Goal: Task Accomplishment & Management: Use online tool/utility

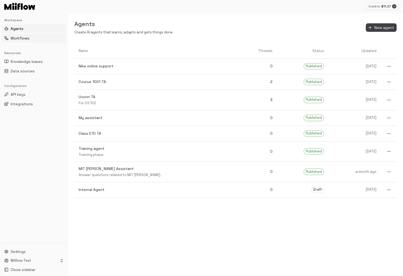
click at [32, 37] on button "Workflows" at bounding box center [34, 38] width 64 height 8
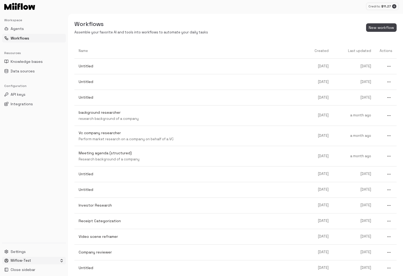
click at [17, 259] on html "Credits: $ 11.27 Workspace Agents Workflows Resources Knowledge bases Data sour…" at bounding box center [201, 138] width 403 height 276
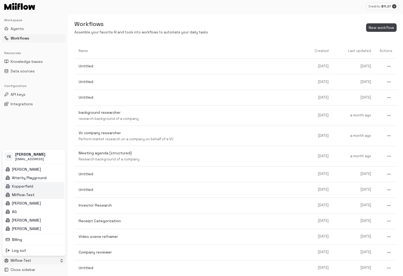
click at [44, 187] on div "Kopperfield" at bounding box center [33, 186] width 61 height 8
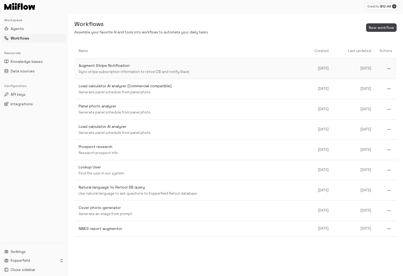
click at [274, 71] on p "Sync stripe subscription information to retool DB and notify Slack" at bounding box center [190, 72] width 223 height 5
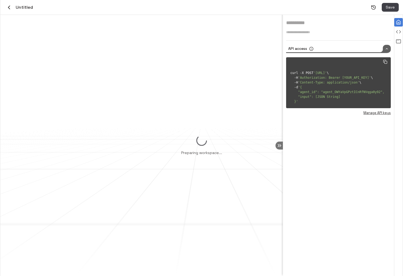
type input "**********"
type textarea "**********"
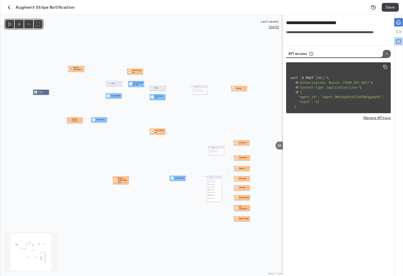
click at [396, 43] on icon "View all agent runs" at bounding box center [397, 41] width 5 height 5
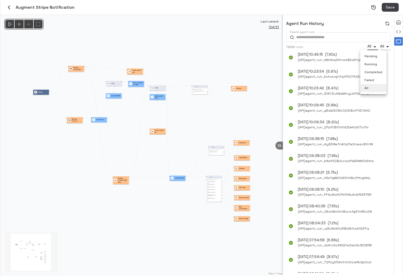
click at [372, 46] on body "Credits: $ 12.49 Workspace Agents Workflows Resources Knowledge bases Data sour…" at bounding box center [201, 138] width 403 height 276
click at [372, 78] on li "Failed" at bounding box center [373, 80] width 26 height 8
type input "******"
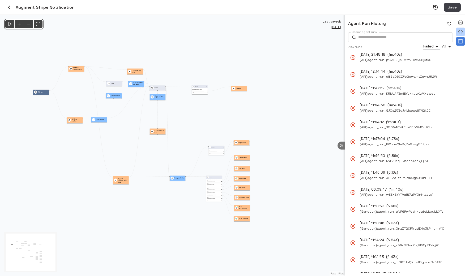
click at [402, 33] on icon "Configure a node" at bounding box center [460, 31] width 5 height 5
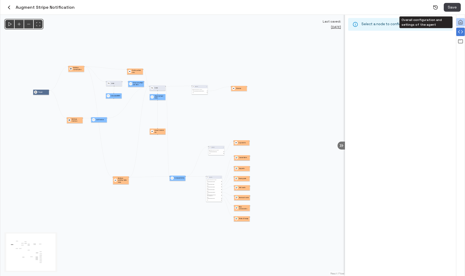
click at [402, 21] on icon "Overall configuration and settings of the agent" at bounding box center [460, 22] width 4 height 4
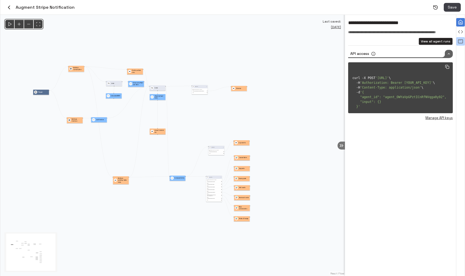
click at [402, 45] on div "View all agent runs" at bounding box center [460, 41] width 8 height 8
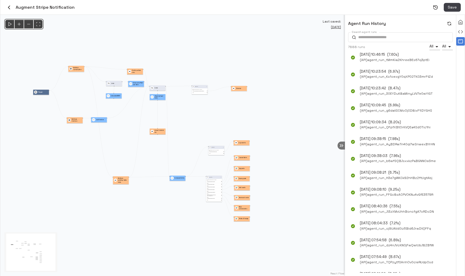
click at [402, 22] on button "button" at bounding box center [449, 23] width 7 height 7
click at [43, 91] on div "Trigger" at bounding box center [41, 91] width 14 height 3
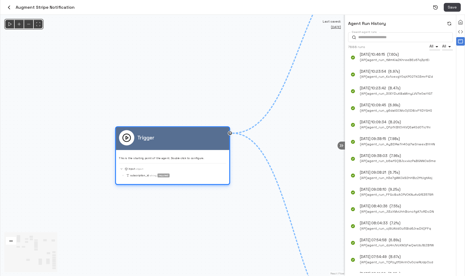
click at [185, 147] on div "Trigger" at bounding box center [172, 138] width 113 height 23
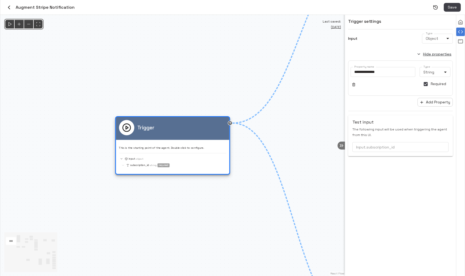
click at [386, 149] on input "Input.subscription_id" at bounding box center [400, 147] width 96 height 10
paste input "**********"
type input "**********"
click at [402, 9] on span "Save" at bounding box center [451, 7] width 9 height 7
click at [10, 25] on polygon "Run" at bounding box center [9, 24] width 3 height 4
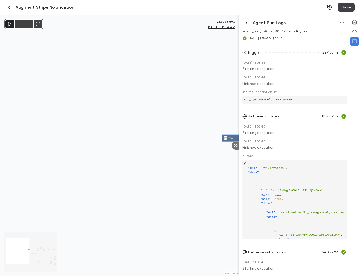
drag, startPoint x: 197, startPoint y: 152, endPoint x: 89, endPoint y: 159, distance: 108.3
click at [89, 159] on div "@keyframes flowAnimation { from { stroke-dashoffset: 36; } to { stroke-dashoffs…" at bounding box center [119, 145] width 239 height 261
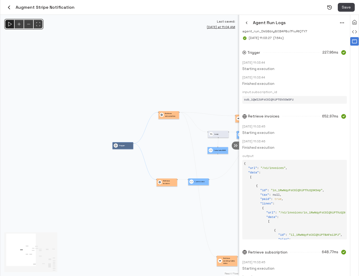
drag, startPoint x: 173, startPoint y: 156, endPoint x: 102, endPoint y: 153, distance: 71.2
click at [104, 153] on div "@keyframes flowAnimation { from { stroke-dashoffset: 36; } to { stroke-dashoffs…" at bounding box center [119, 145] width 239 height 261
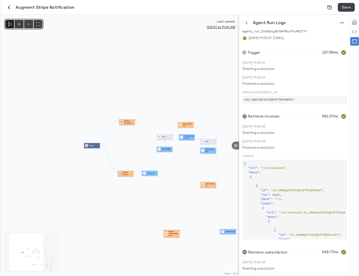
drag, startPoint x: 181, startPoint y: 176, endPoint x: 131, endPoint y: 152, distance: 55.1
click at [131, 152] on div "@keyframes flowAnimation { from { stroke-dashoffset: 36; } to { stroke-dashoffs…" at bounding box center [119, 145] width 239 height 261
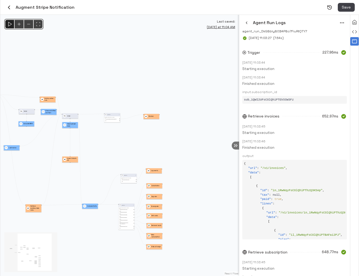
drag, startPoint x: 196, startPoint y: 148, endPoint x: 107, endPoint y: 147, distance: 88.9
click at [107, 147] on div "@keyframes flowAnimation { from { stroke-dashoffset: 36; } to { stroke-dashoffs…" at bounding box center [119, 145] width 239 height 261
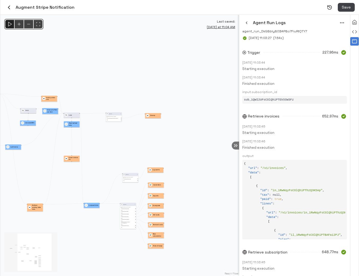
drag, startPoint x: 107, startPoint y: 147, endPoint x: 176, endPoint y: 112, distance: 77.3
click at [176, 112] on div "@keyframes flowAnimation { from { stroke-dashoffset: 36; } to { stroke-dashoffs…" at bounding box center [119, 145] width 239 height 261
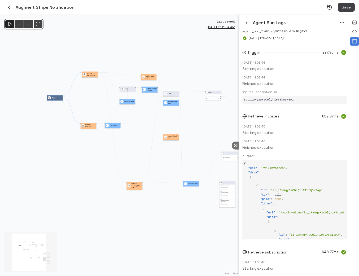
drag, startPoint x: 121, startPoint y: 190, endPoint x: 166, endPoint y: 203, distance: 47.4
click at [166, 205] on div "@keyframes flowAnimation { from { stroke-dashoffset: 36; } to { stroke-dashoffs…" at bounding box center [119, 145] width 239 height 261
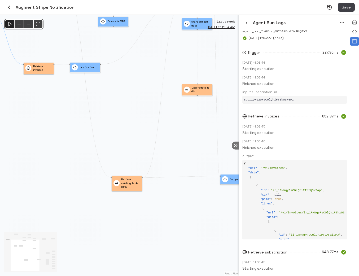
drag, startPoint x: 145, startPoint y: 227, endPoint x: 175, endPoint y: 202, distance: 38.8
click at [175, 202] on div "@keyframes flowAnimation { from { stroke-dashoffset: 36; } to { stroke-dashoffs…" at bounding box center [119, 145] width 239 height 261
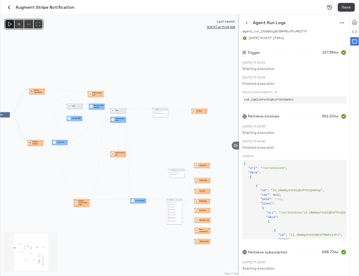
drag, startPoint x: 185, startPoint y: 185, endPoint x: 128, endPoint y: 227, distance: 70.0
click at [129, 227] on div "@keyframes flowAnimation { from { stroke-dashoffset: 36; } to { stroke-dashoffs…" at bounding box center [119, 145] width 239 height 261
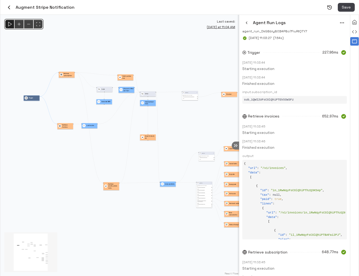
drag, startPoint x: 197, startPoint y: 151, endPoint x: 241, endPoint y: 127, distance: 50.3
click at [241, 127] on div "Agent Run Logs agent_run_DkG8bly80B4P8o7FiuRtQTY7 Aug 15, 2025 11:03:27 ( 7.64s…" at bounding box center [179, 145] width 359 height 261
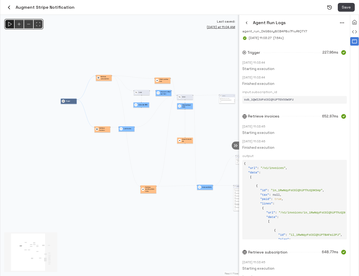
drag, startPoint x: 123, startPoint y: 139, endPoint x: 147, endPoint y: 149, distance: 26.3
click at [147, 149] on div "@keyframes flowAnimation { from { stroke-dashoffset: 36; } to { stroke-dashoffs…" at bounding box center [119, 145] width 239 height 261
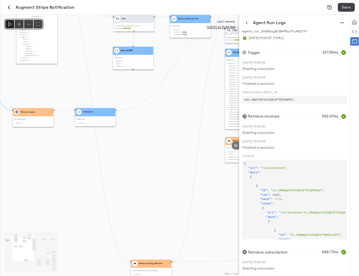
drag, startPoint x: 148, startPoint y: 139, endPoint x: 225, endPoint y: 137, distance: 77.2
click at [222, 137] on div "@keyframes flowAnimation { from { stroke-dashoffset: 36; } to { stroke-dashoffs…" at bounding box center [119, 145] width 239 height 261
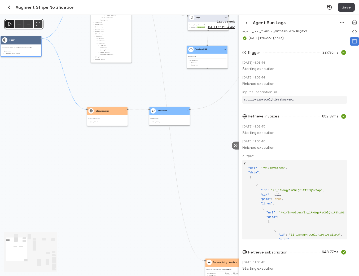
drag, startPoint x: 127, startPoint y: 174, endPoint x: 129, endPoint y: 231, distance: 56.3
click at [129, 231] on div "@keyframes flowAnimation { from { stroke-dashoffset: 36; } to { stroke-dashoffs…" at bounding box center [119, 145] width 239 height 261
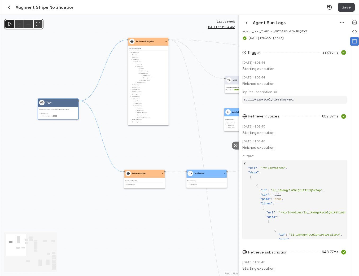
drag, startPoint x: 133, startPoint y: 142, endPoint x: 160, endPoint y: 164, distance: 34.7
click at [160, 155] on div "@keyframes flowAnimation { from { stroke-dashoffset: 36; } to { stroke-dashoffs…" at bounding box center [119, 145] width 239 height 261
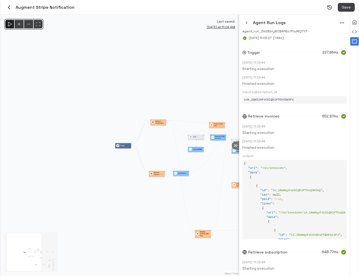
drag, startPoint x: 208, startPoint y: 172, endPoint x: 86, endPoint y: 168, distance: 121.9
click at [86, 168] on div "@keyframes flowAnimation { from { stroke-dashoffset: 36; } to { stroke-dashoffs…" at bounding box center [119, 145] width 239 height 261
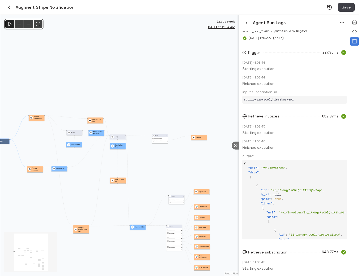
drag, startPoint x: 113, startPoint y: 199, endPoint x: 113, endPoint y: 172, distance: 27.3
click at [113, 173] on div "@keyframes flowAnimation { from { stroke-dashoffset: 36; } to { stroke-dashoffs…" at bounding box center [119, 145] width 239 height 261
